Goal: Task Accomplishment & Management: Use online tool/utility

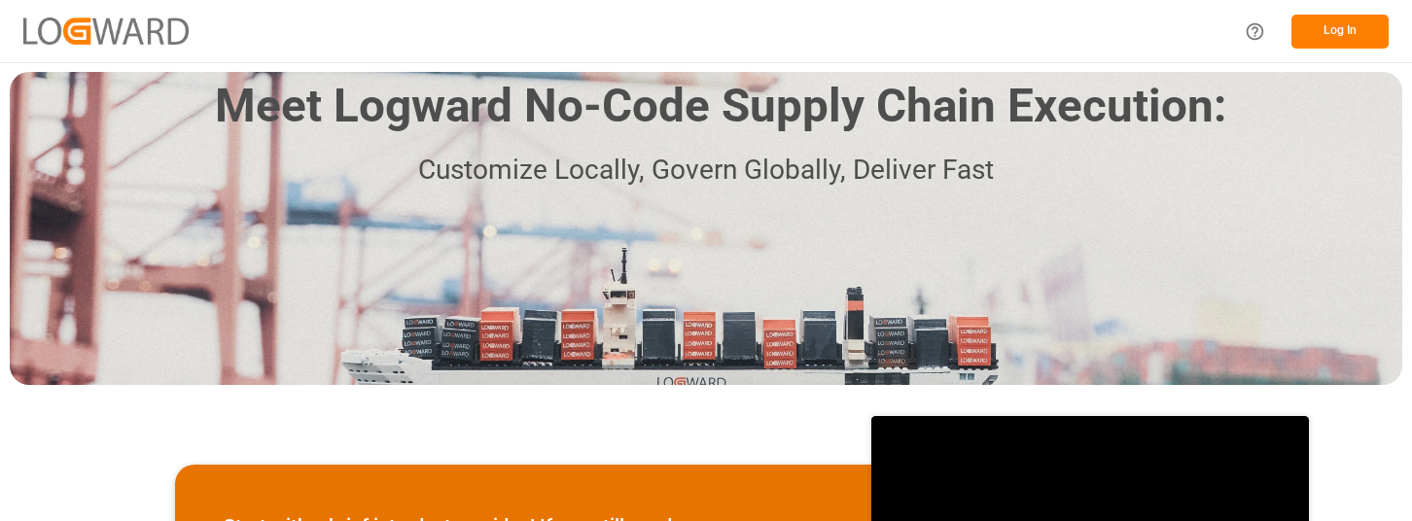
click at [1345, 33] on button "Log In" at bounding box center [1340, 32] width 97 height 34
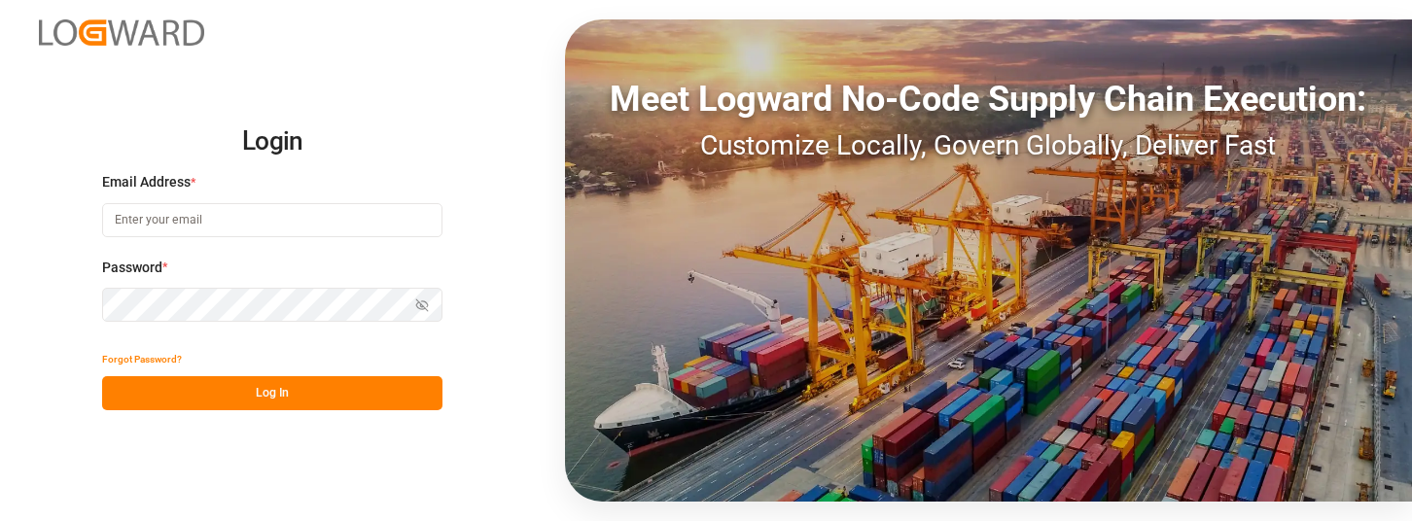
type input "karen.pilon@americanmusicandsound.com"
click at [318, 392] on button "Log In" at bounding box center [272, 393] width 340 height 34
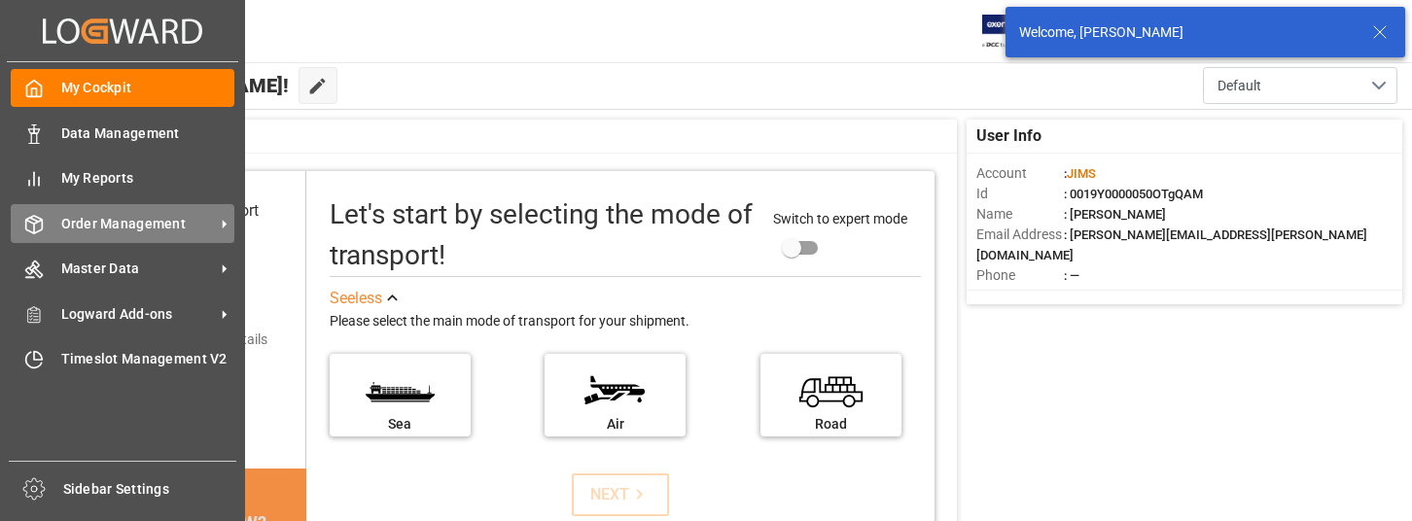
click at [126, 218] on span "Order Management" at bounding box center [138, 224] width 154 height 20
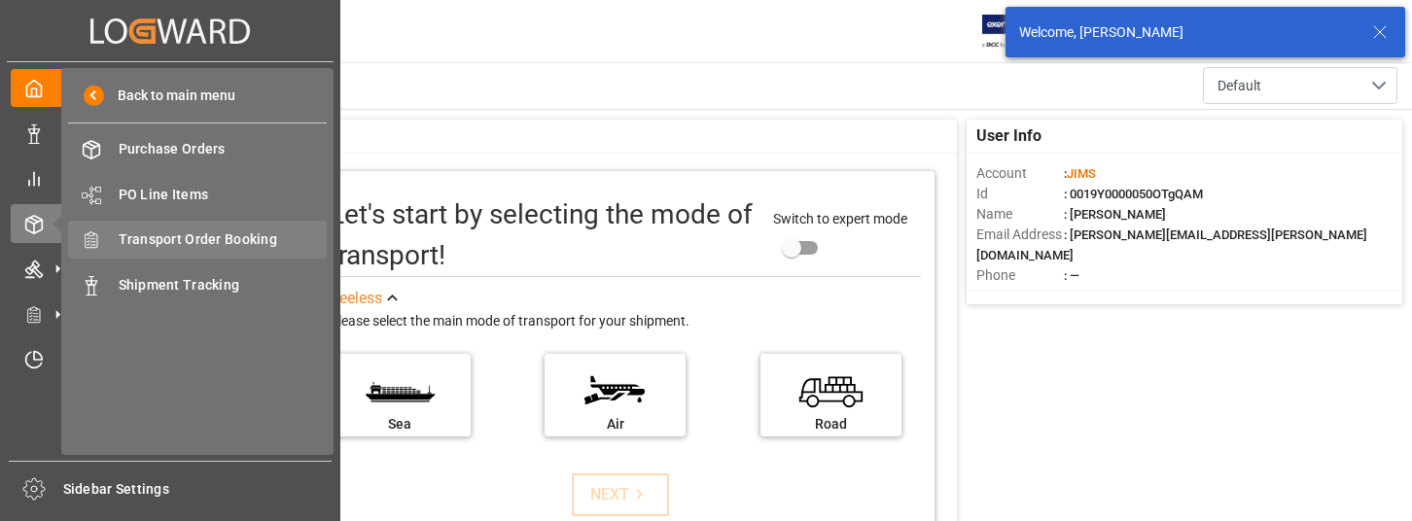
click at [278, 237] on span "Transport Order Booking" at bounding box center [223, 240] width 209 height 20
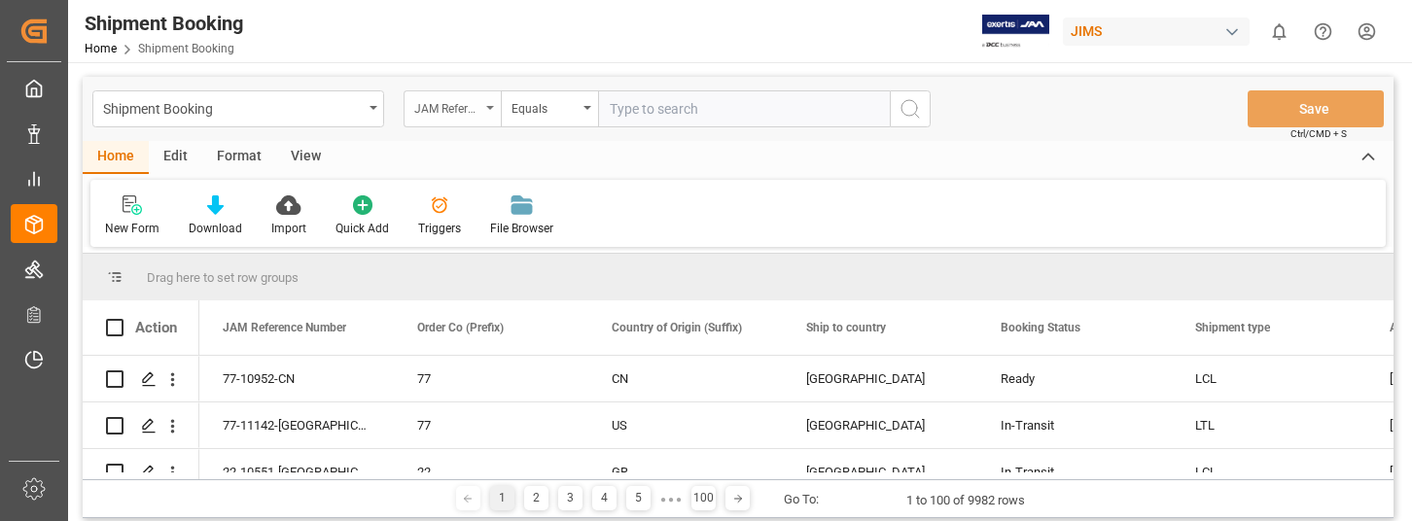
click at [492, 109] on icon "open menu" at bounding box center [490, 108] width 8 height 4
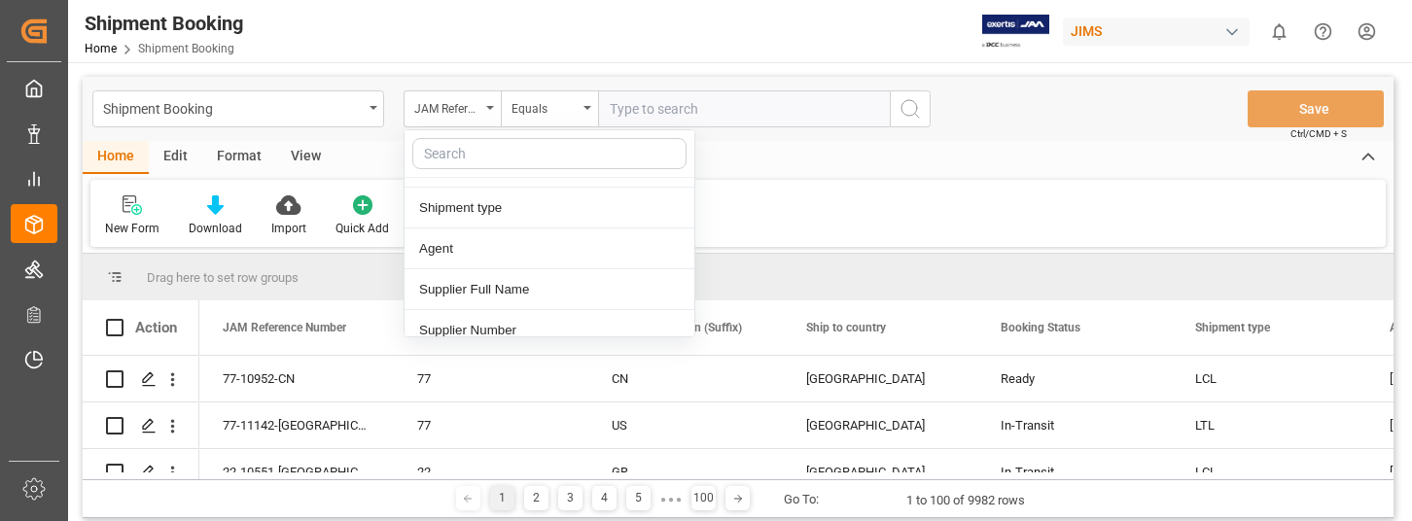
scroll to position [292, 0]
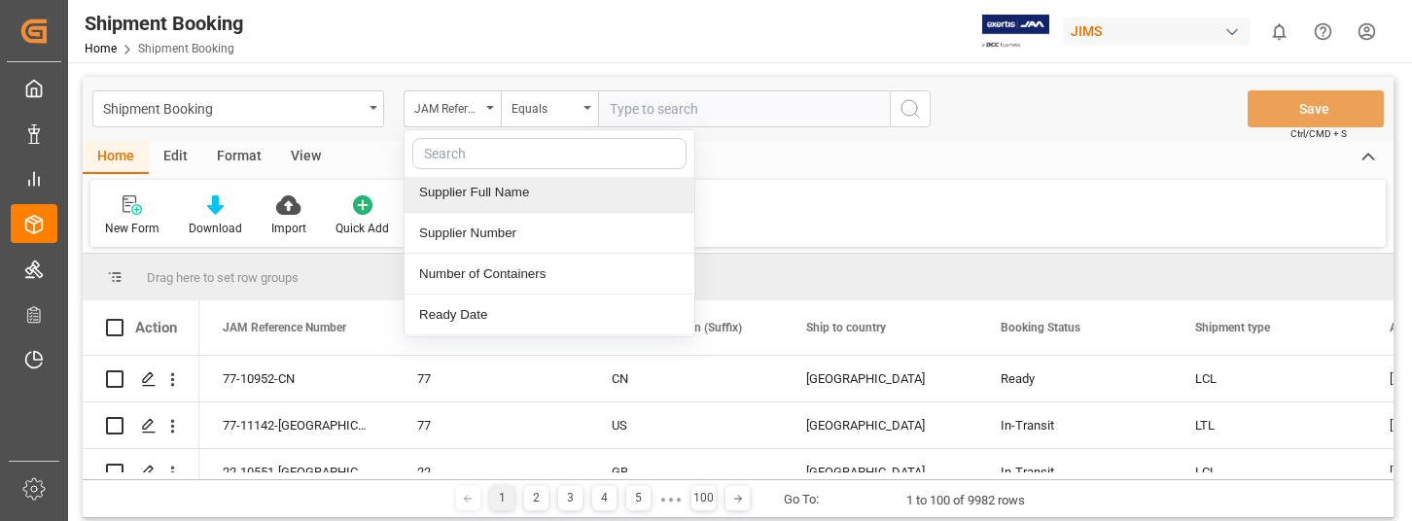
click at [540, 196] on div "Supplier Full Name" at bounding box center [550, 192] width 290 height 41
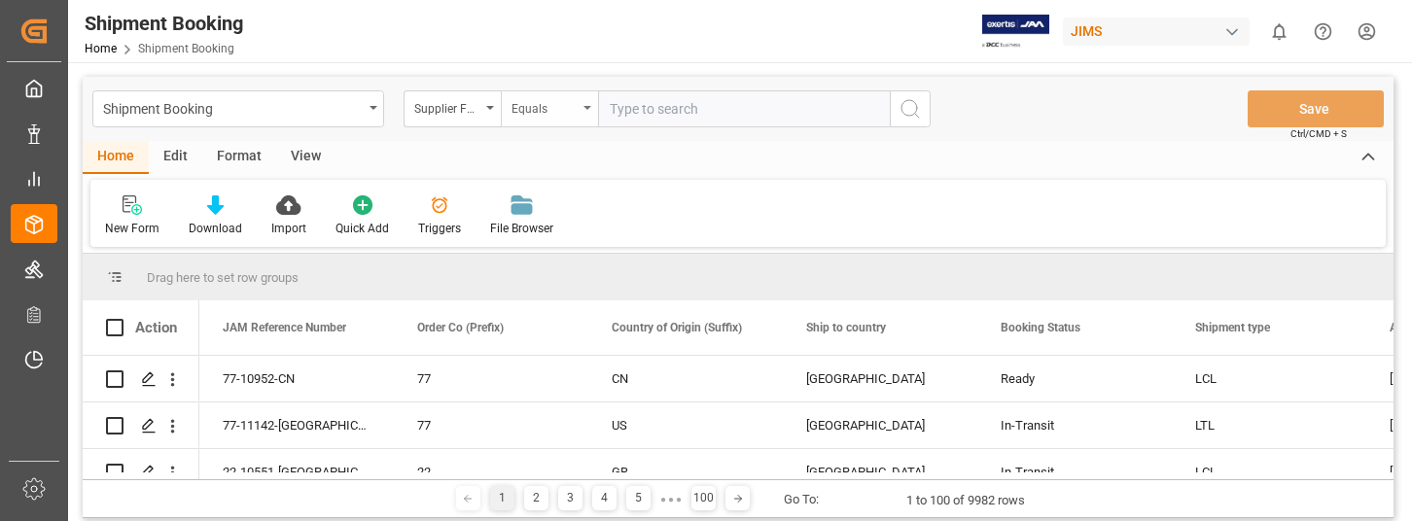
click at [586, 107] on icon "open menu" at bounding box center [588, 108] width 8 height 4
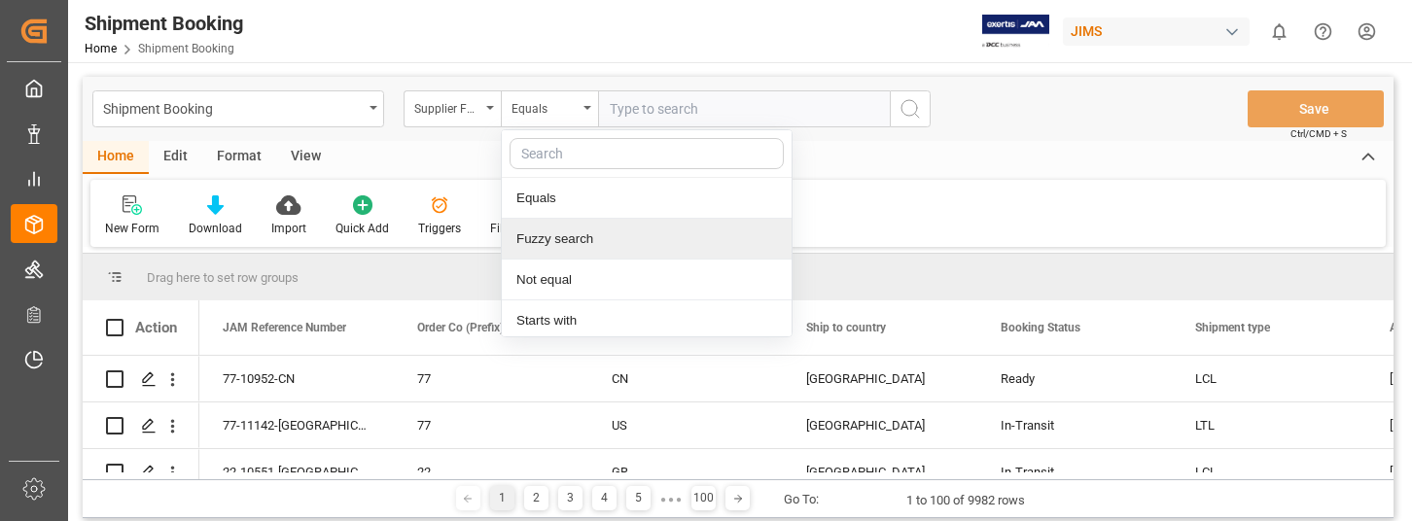
click at [597, 236] on div "Fuzzy search" at bounding box center [647, 239] width 290 height 41
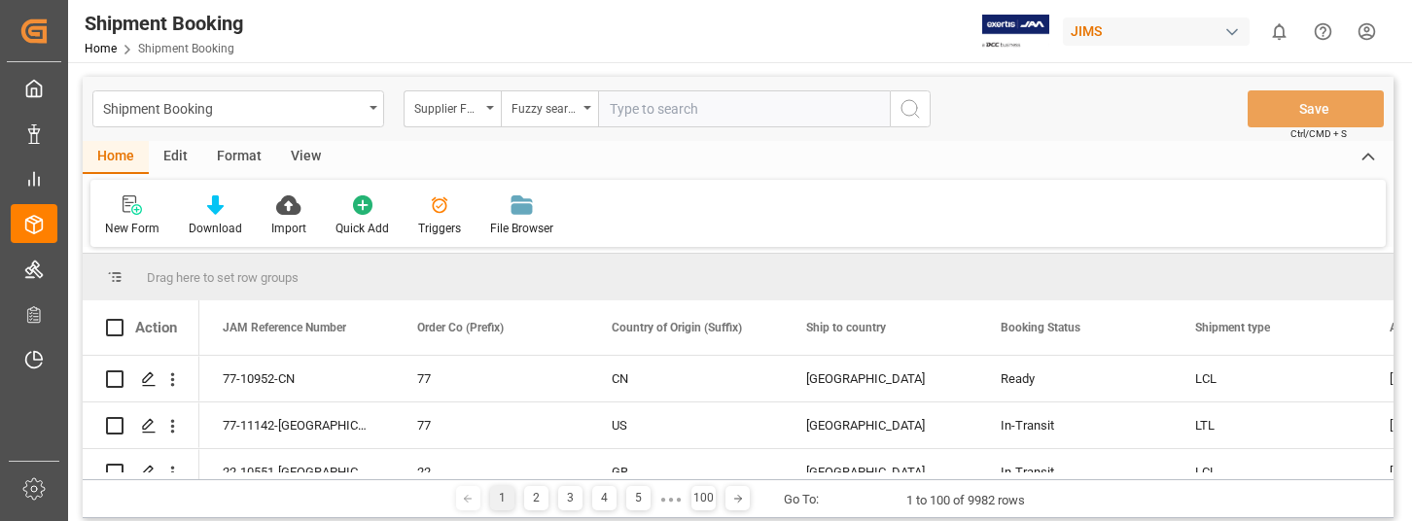
click at [628, 106] on input "text" at bounding box center [744, 108] width 292 height 37
type input "omnisonic"
click at [907, 110] on icon "search button" at bounding box center [910, 108] width 23 height 23
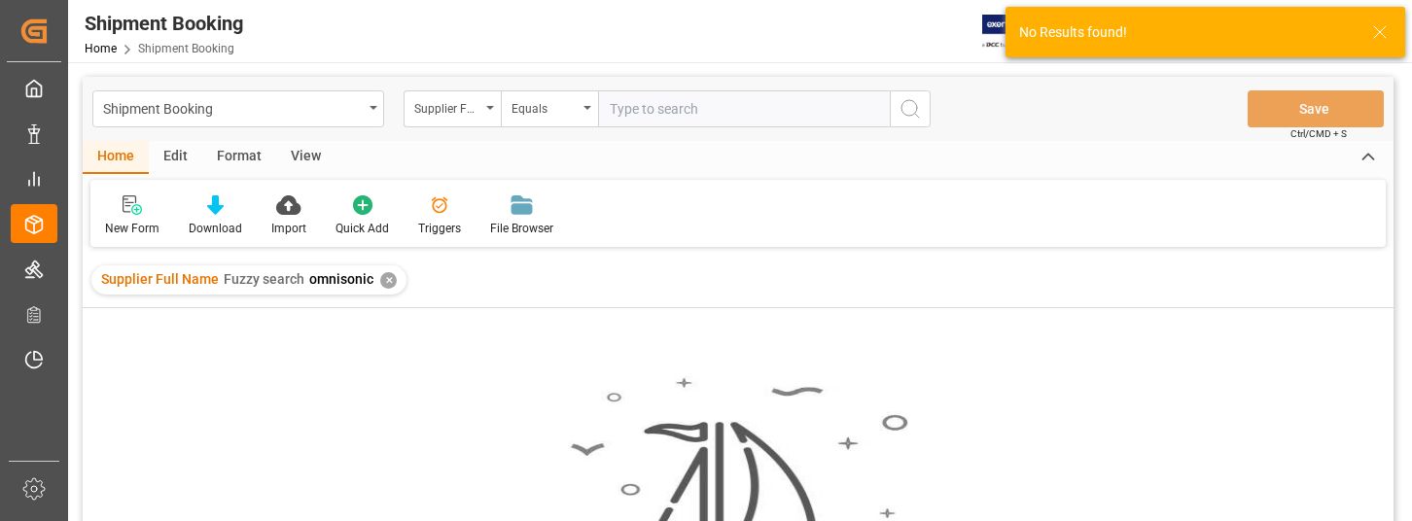
click at [671, 166] on div "Home Edit Format View" at bounding box center [738, 157] width 1311 height 33
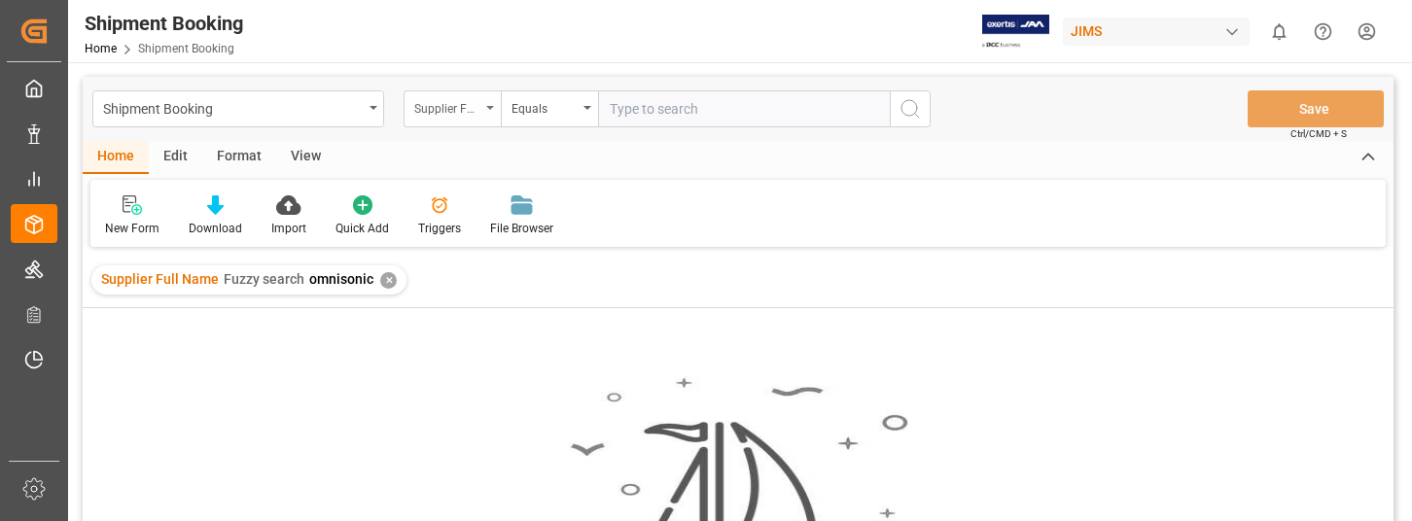
click at [487, 105] on div "Supplier Full Name" at bounding box center [452, 108] width 97 height 37
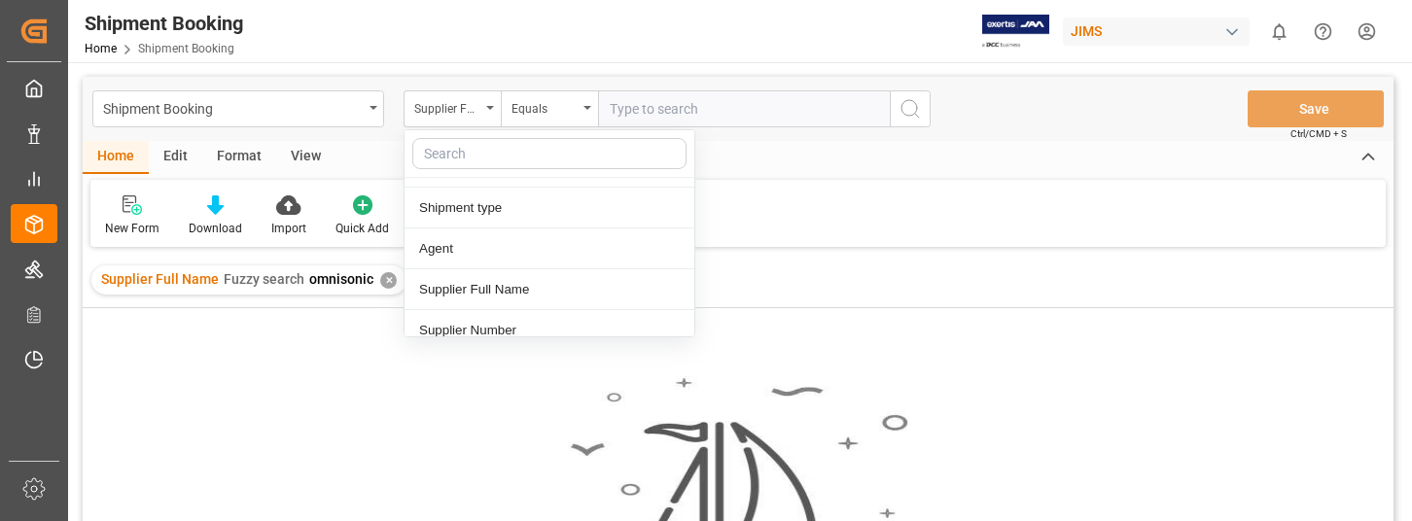
scroll to position [292, 0]
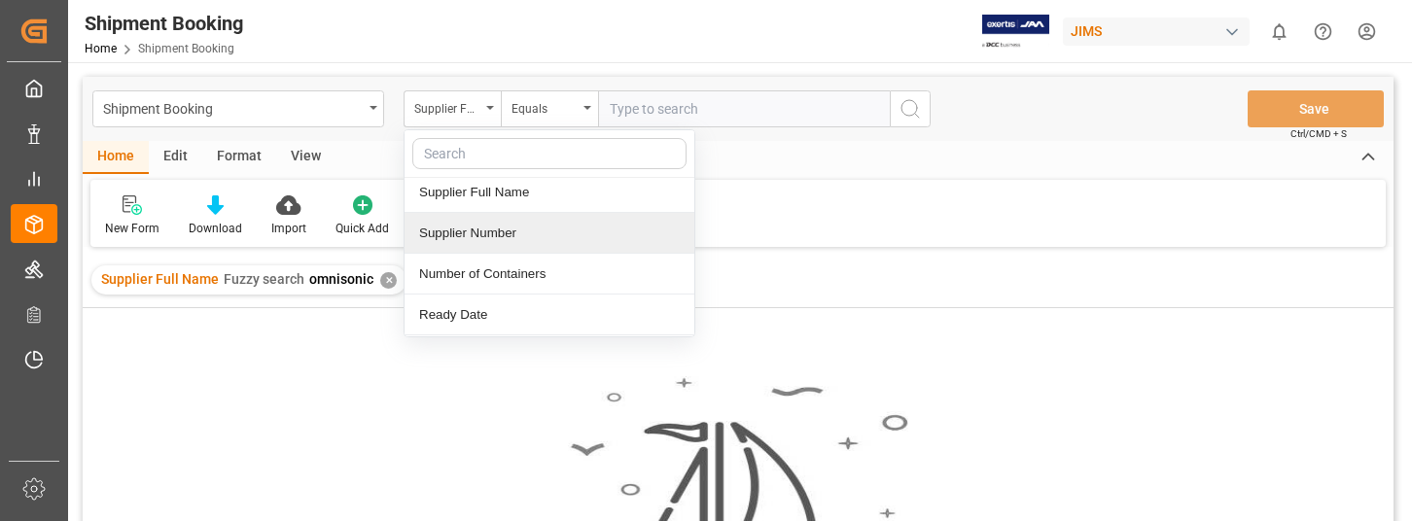
click at [536, 231] on div "Supplier Number" at bounding box center [550, 233] width 290 height 41
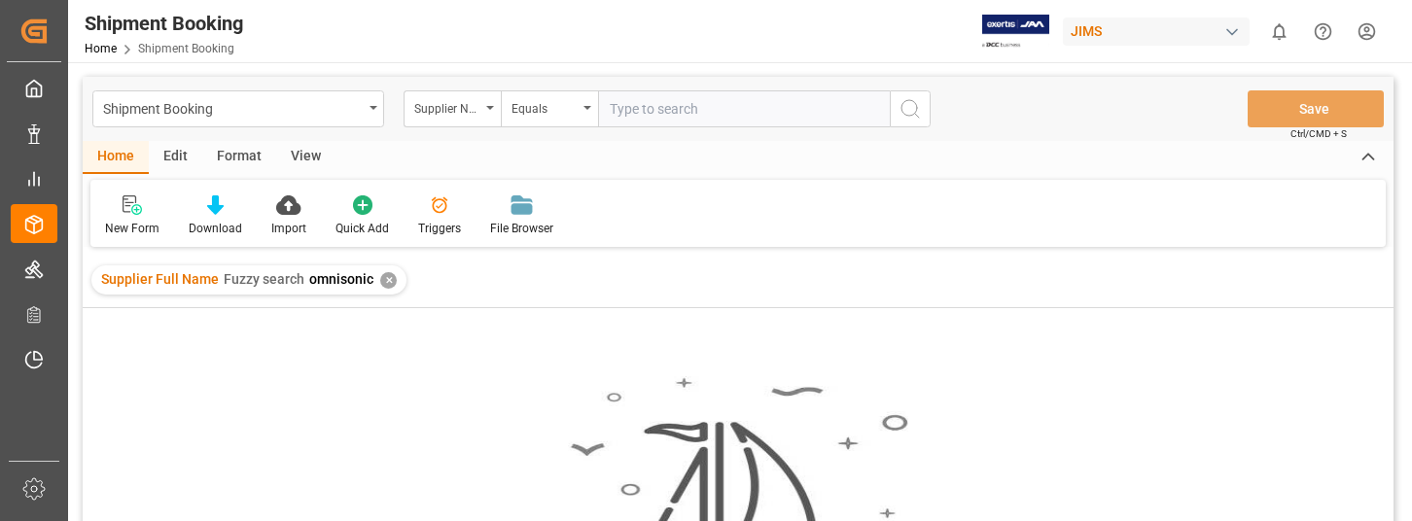
click at [630, 120] on input "text" at bounding box center [744, 108] width 292 height 37
click at [654, 111] on input "text" at bounding box center [744, 108] width 292 height 37
type input "780991"
click at [910, 109] on icon "search button" at bounding box center [910, 108] width 23 height 23
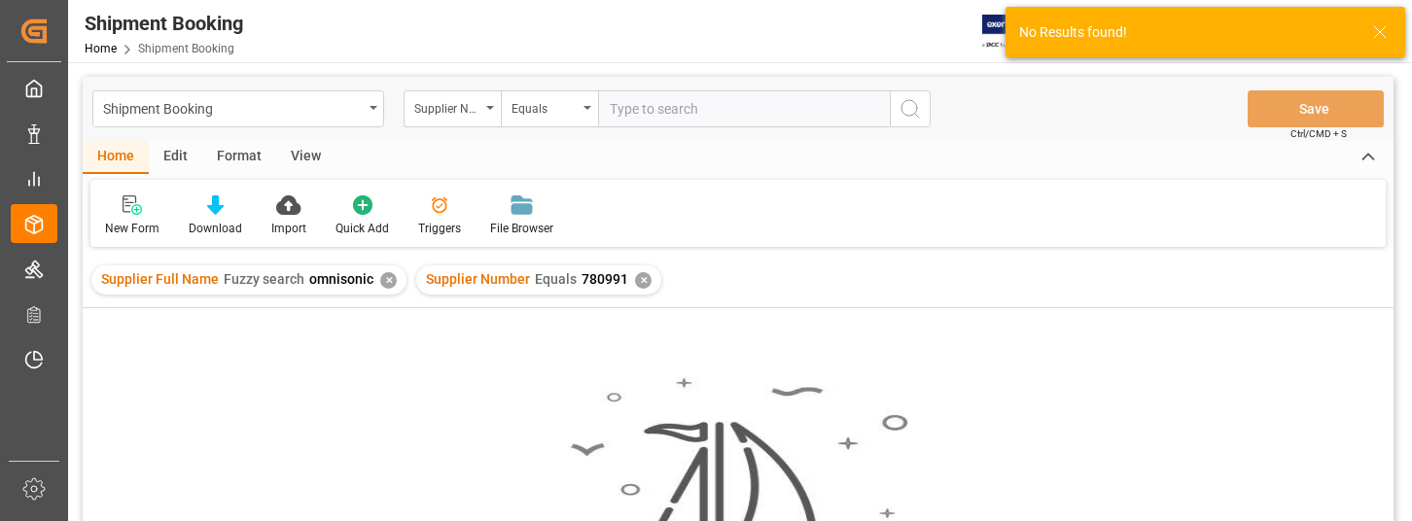
click at [917, 253] on div "Supplier Full Name Fuzzy search omnisonic ✕ Supplier Number Equals 780991 ✕" at bounding box center [738, 280] width 1311 height 54
click at [1386, 26] on line at bounding box center [1380, 32] width 12 height 12
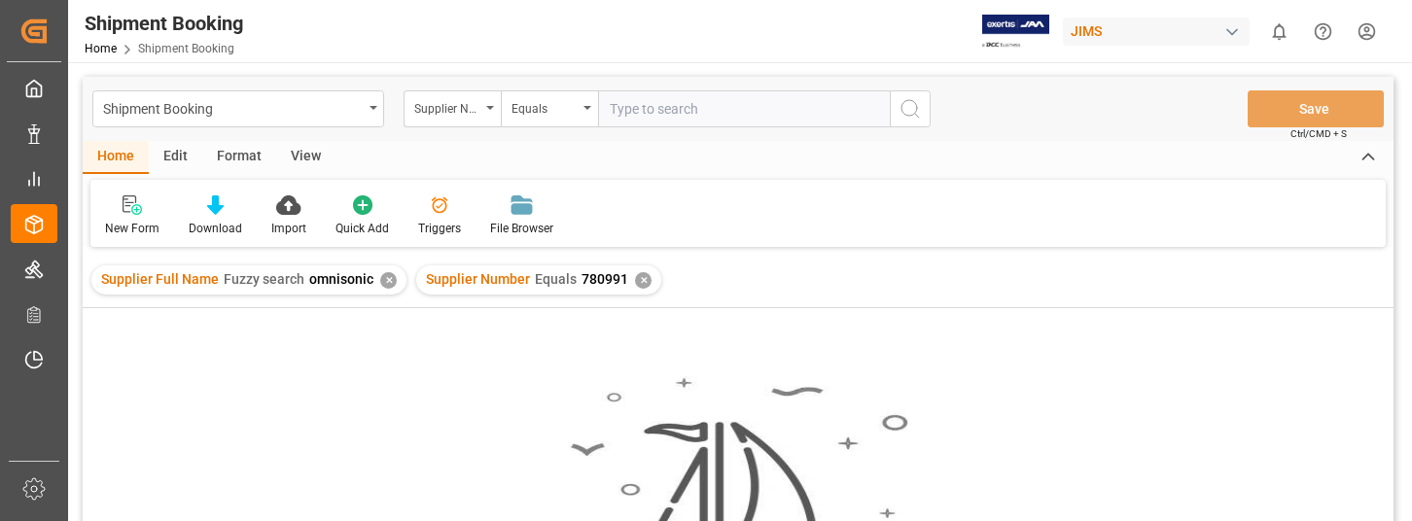
click at [1363, 32] on html "Created by potrace 1.15, written by Peter Selinger 2001-2017 Created by potrace…" at bounding box center [706, 260] width 1412 height 521
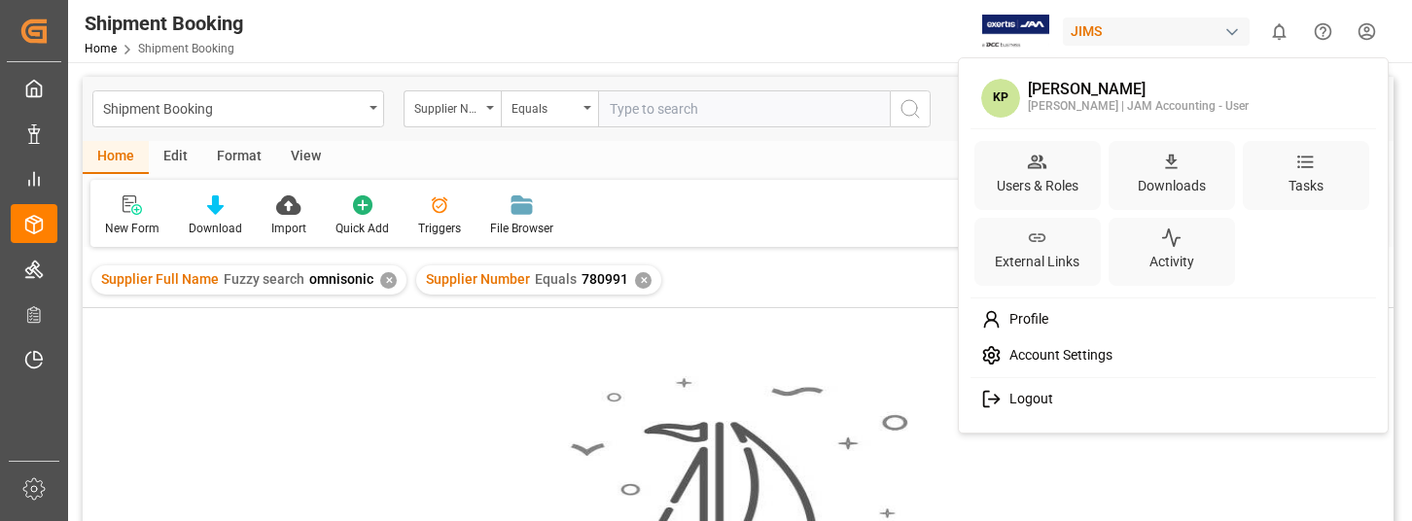
click at [1020, 399] on span "Logout" at bounding box center [1028, 400] width 52 height 18
